Goal: Information Seeking & Learning: Learn about a topic

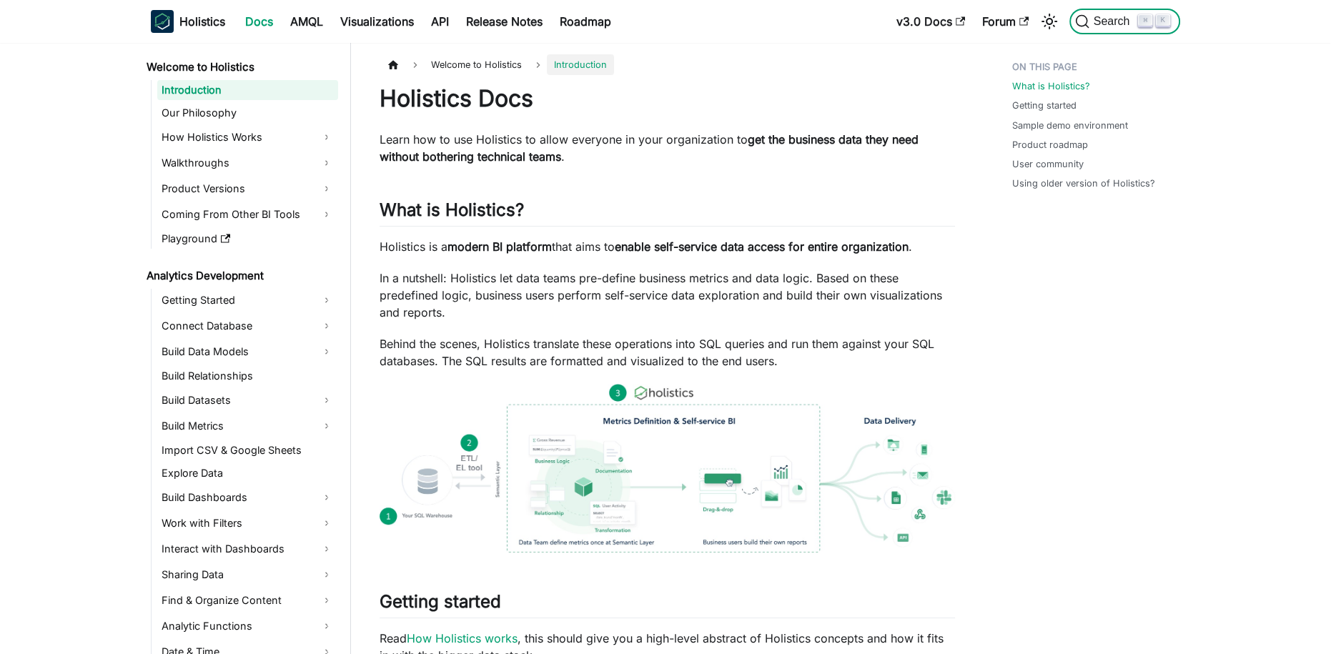
click at [1136, 24] on span "Search" at bounding box center [1114, 21] width 49 height 13
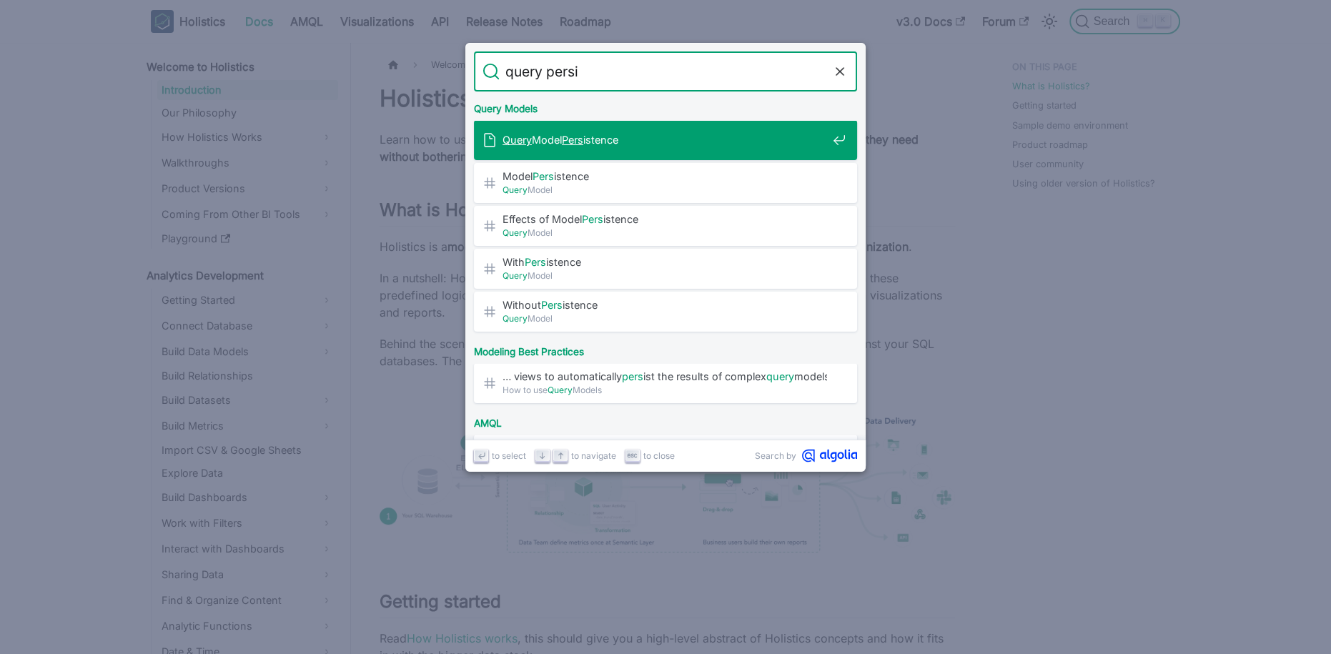
type input "query persis"
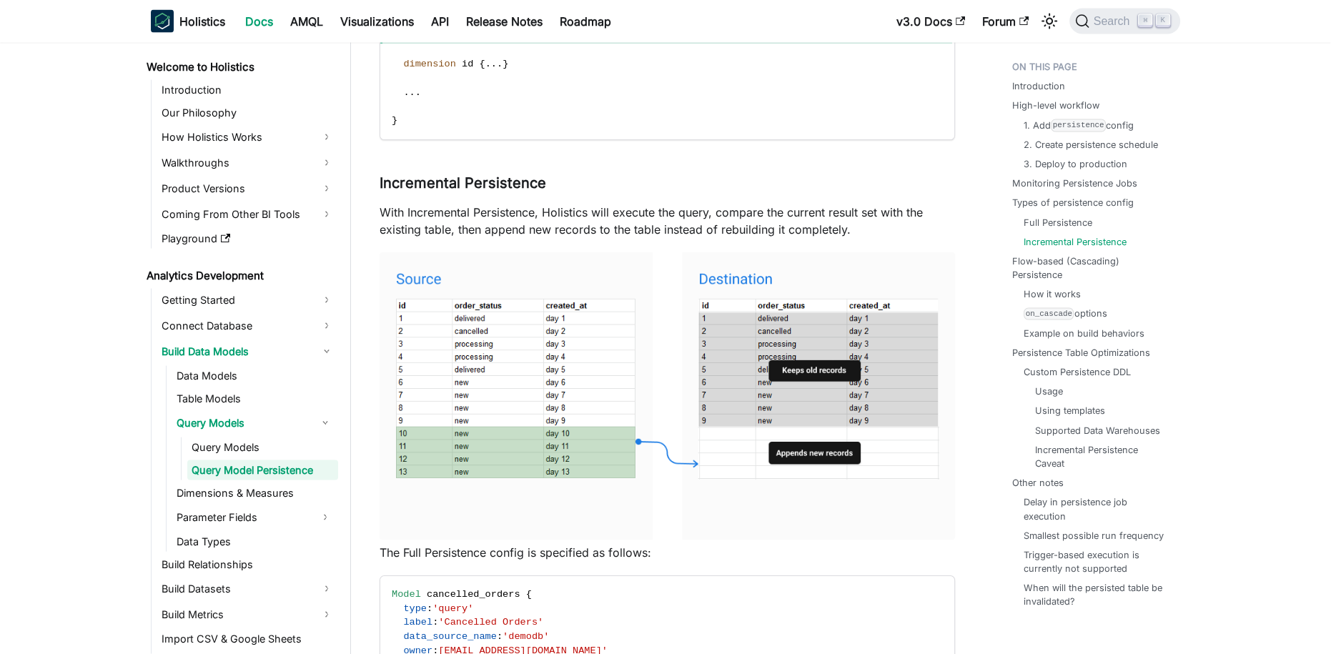
scroll to position [3905, 0]
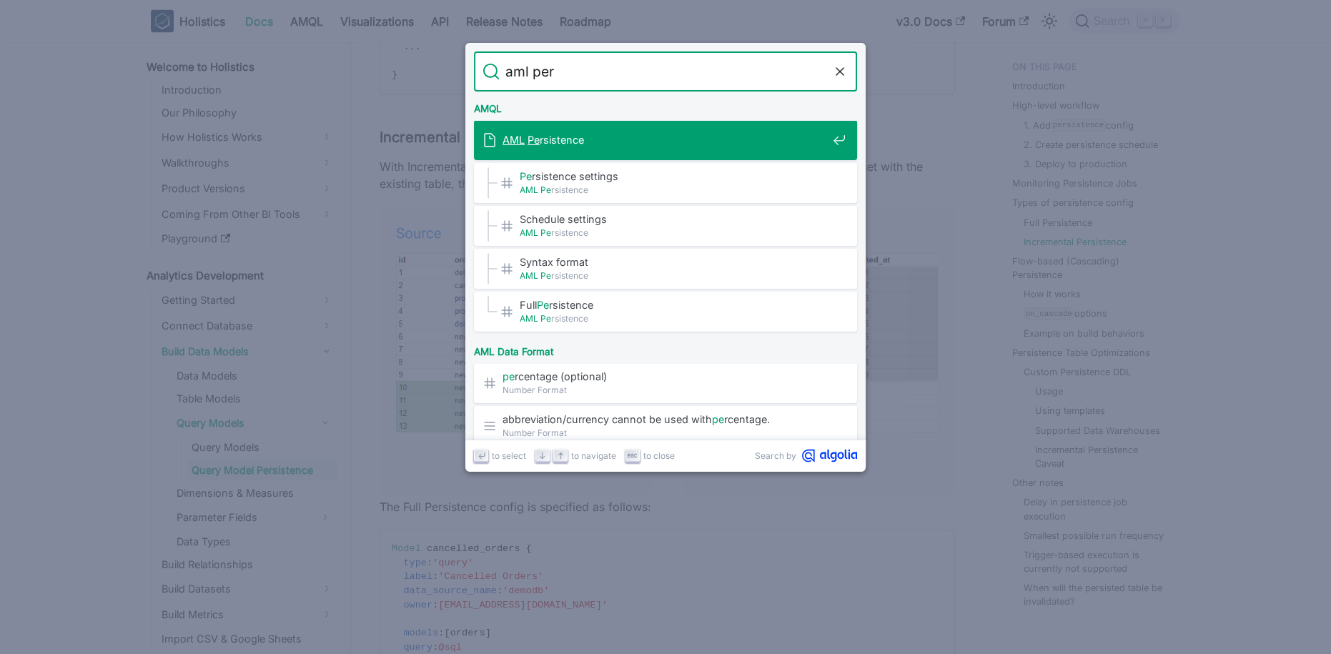
type input "aml pers"
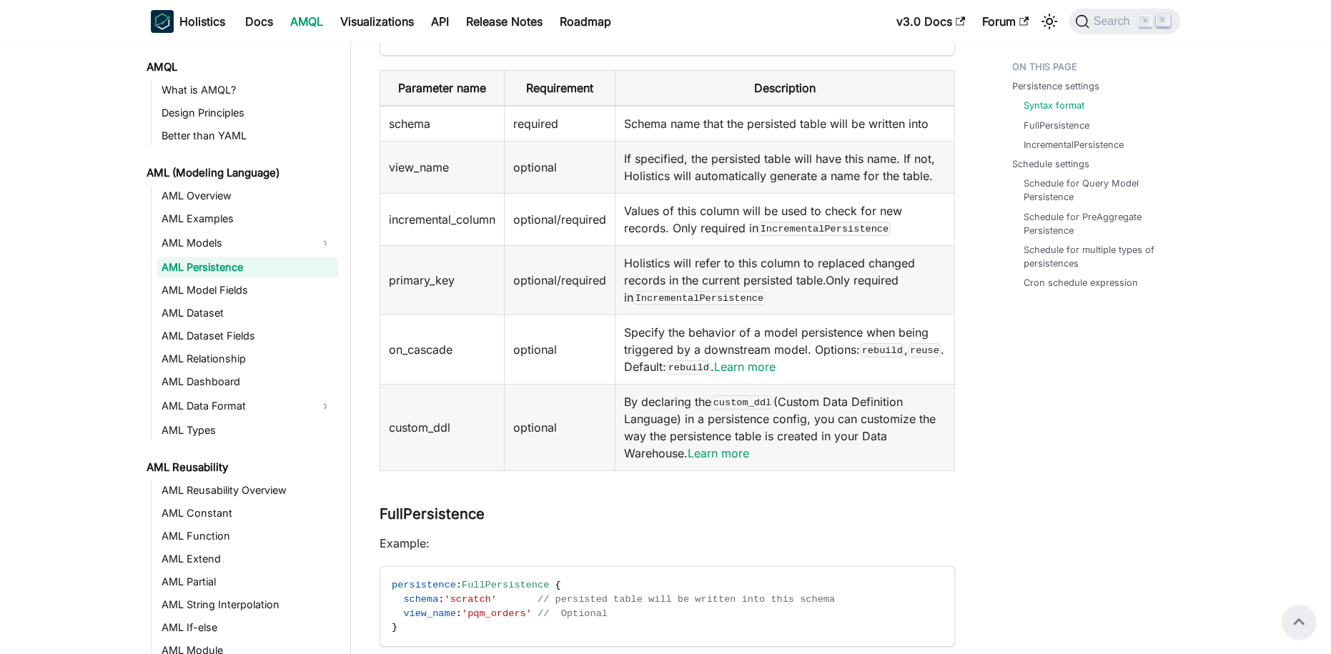
scroll to position [489, 0]
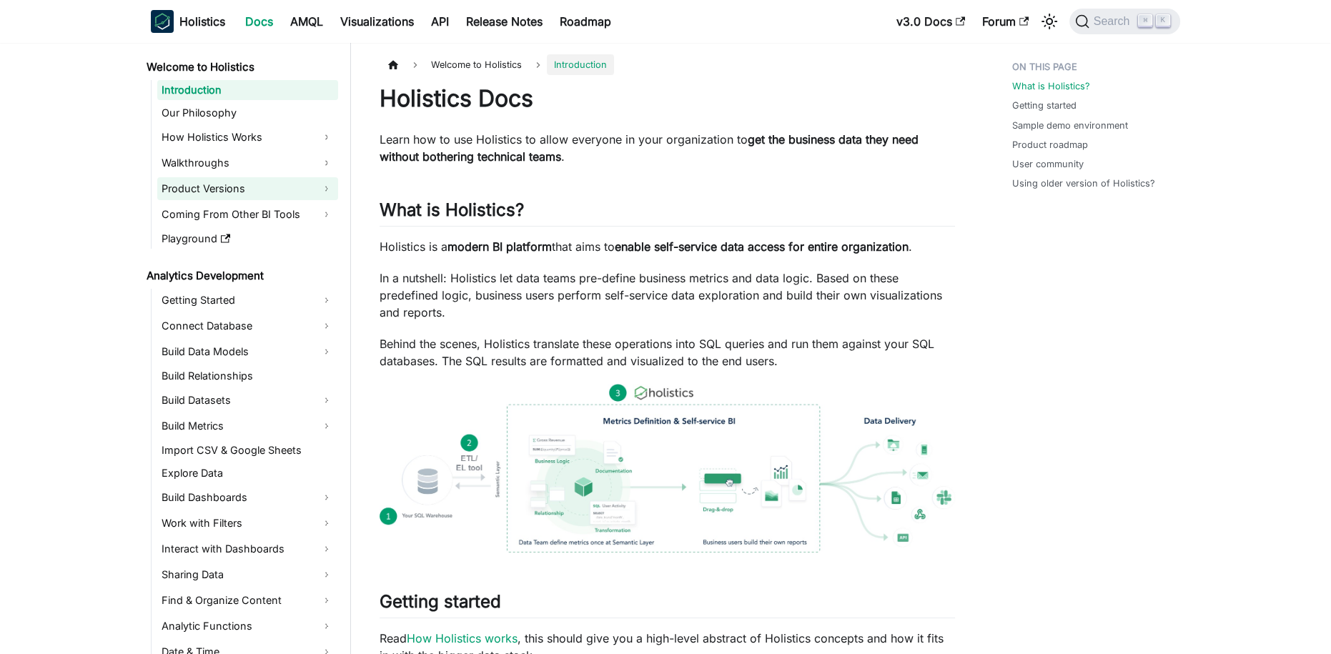
click at [325, 191] on link "Product Versions" at bounding box center [247, 188] width 181 height 23
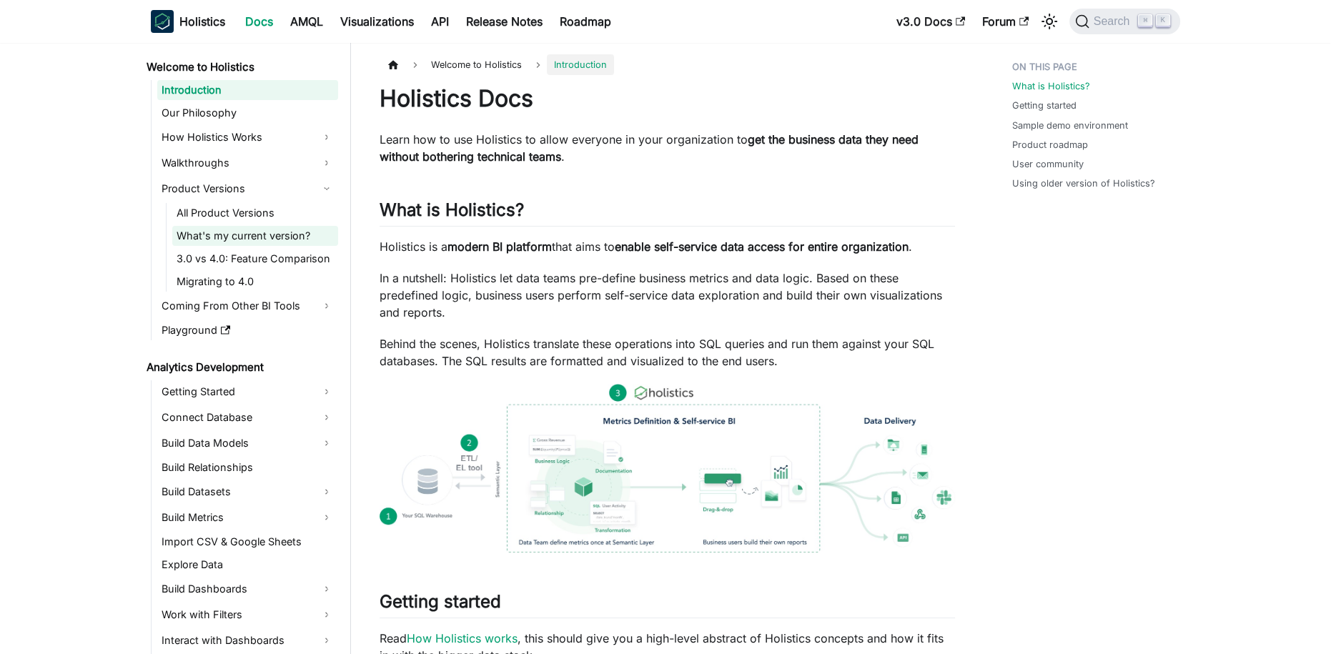
click at [276, 240] on link "What's my current version?" at bounding box center [255, 236] width 166 height 20
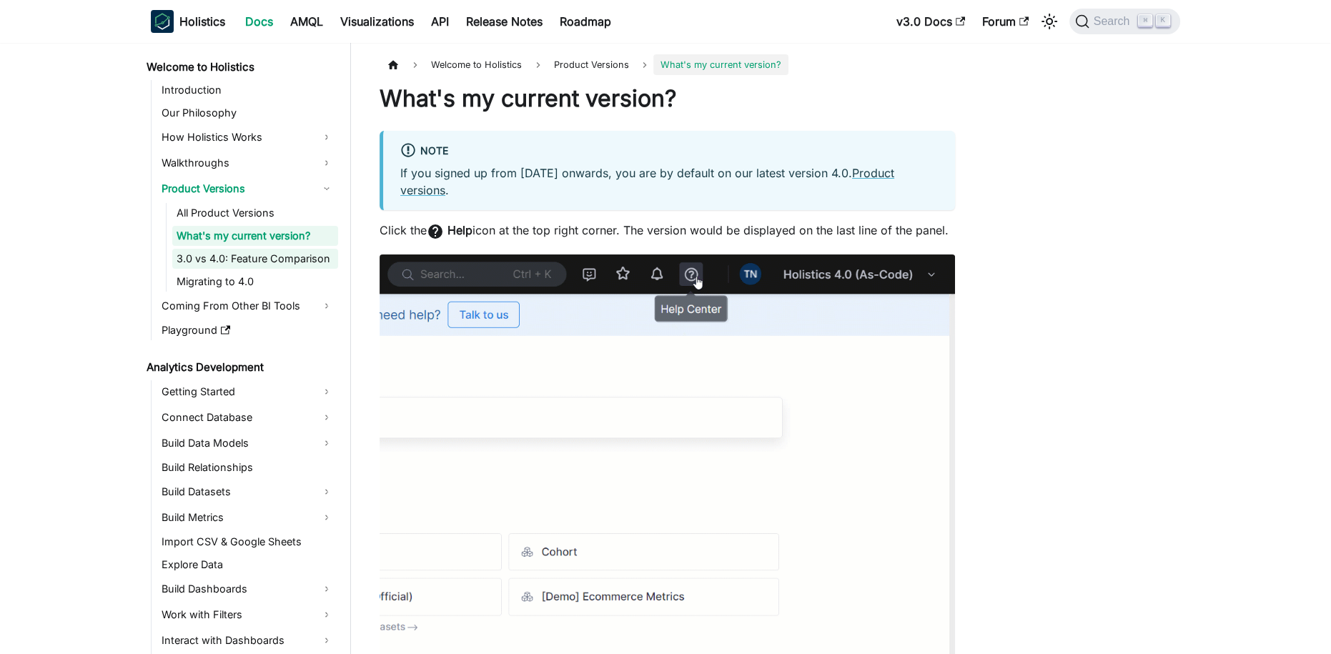
click at [257, 267] on link "3.0 vs 4.0: Feature Comparison" at bounding box center [255, 259] width 166 height 20
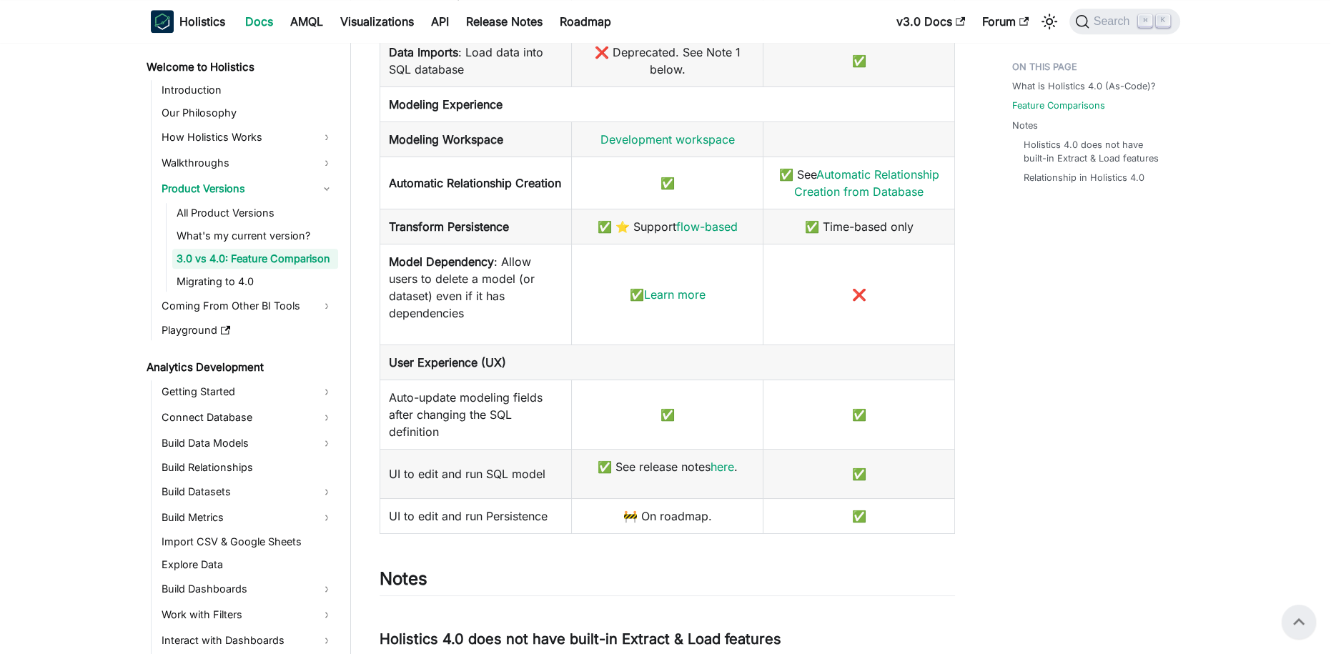
scroll to position [1602, 0]
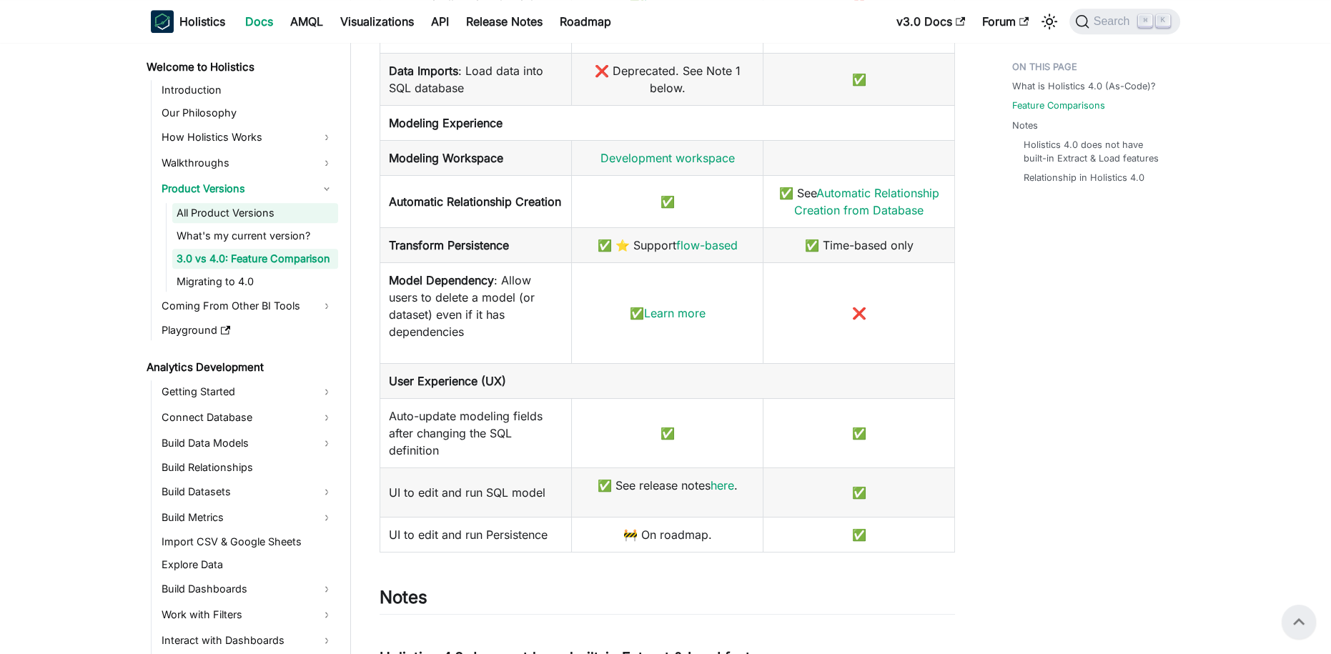
click at [249, 215] on link "All Product Versions" at bounding box center [255, 213] width 166 height 20
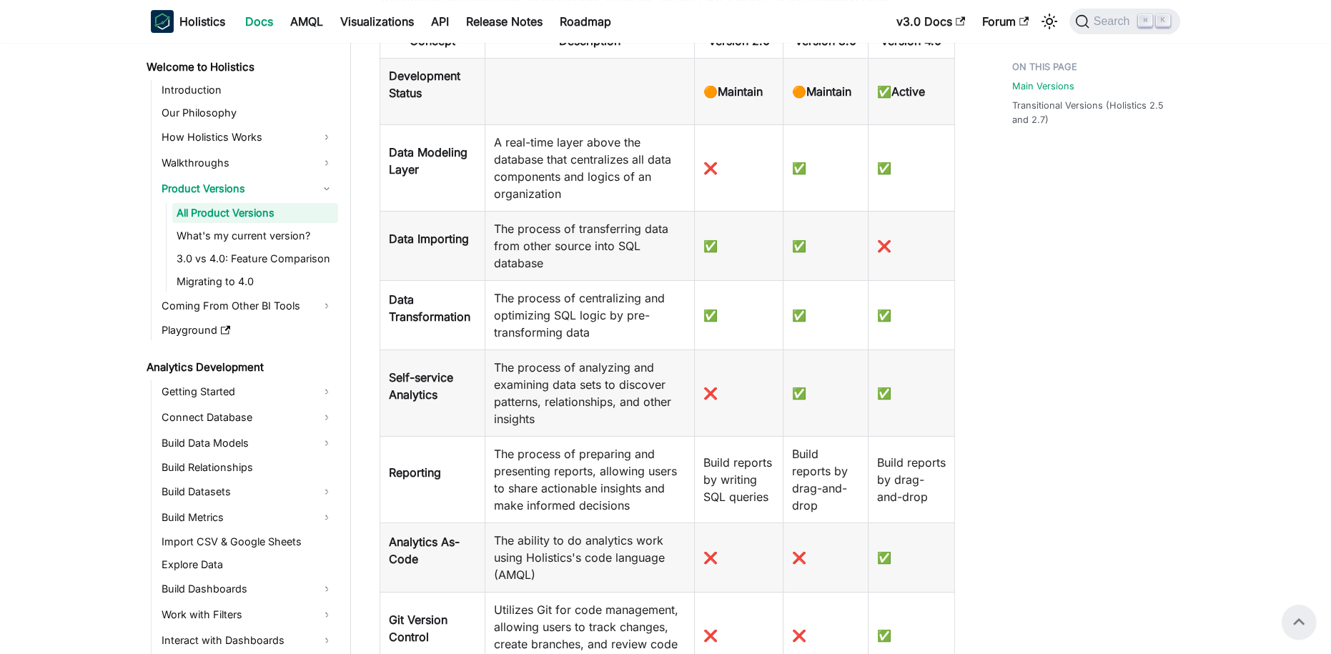
scroll to position [503, 0]
